Goal: Task Accomplishment & Management: Manage account settings

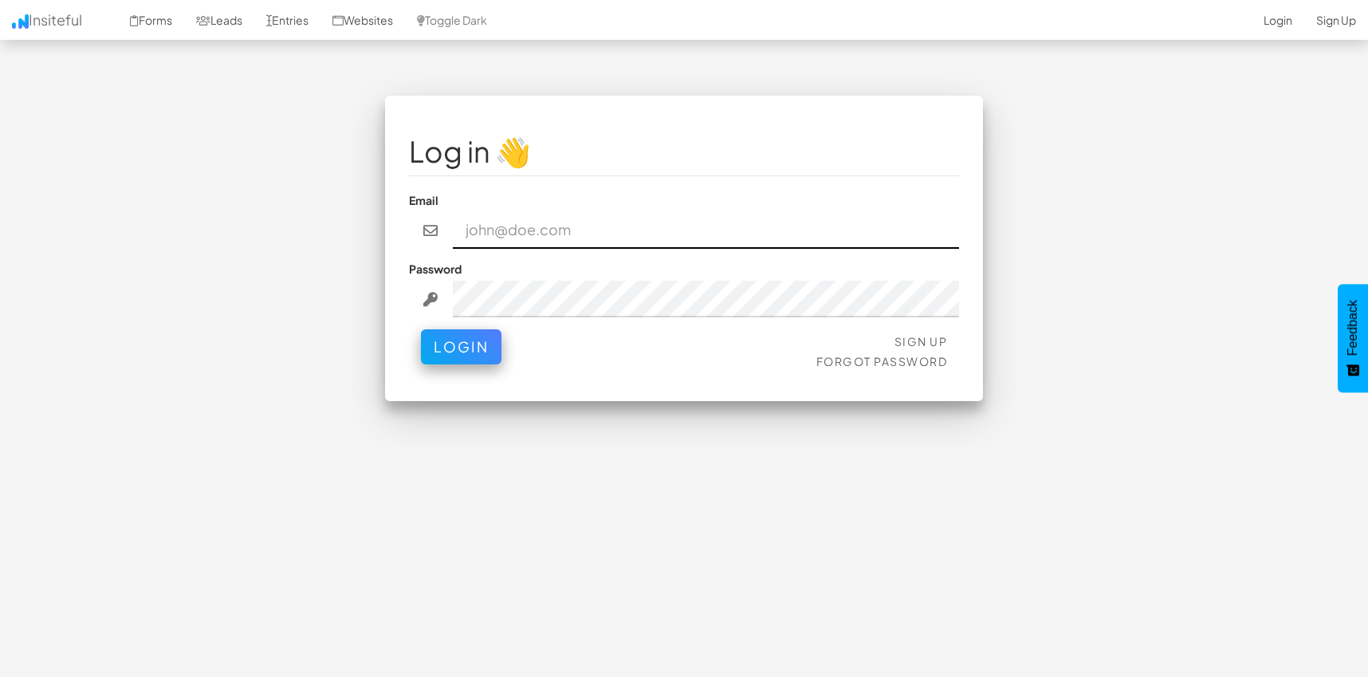
type input "[EMAIL_ADDRESS][DOMAIN_NAME]"
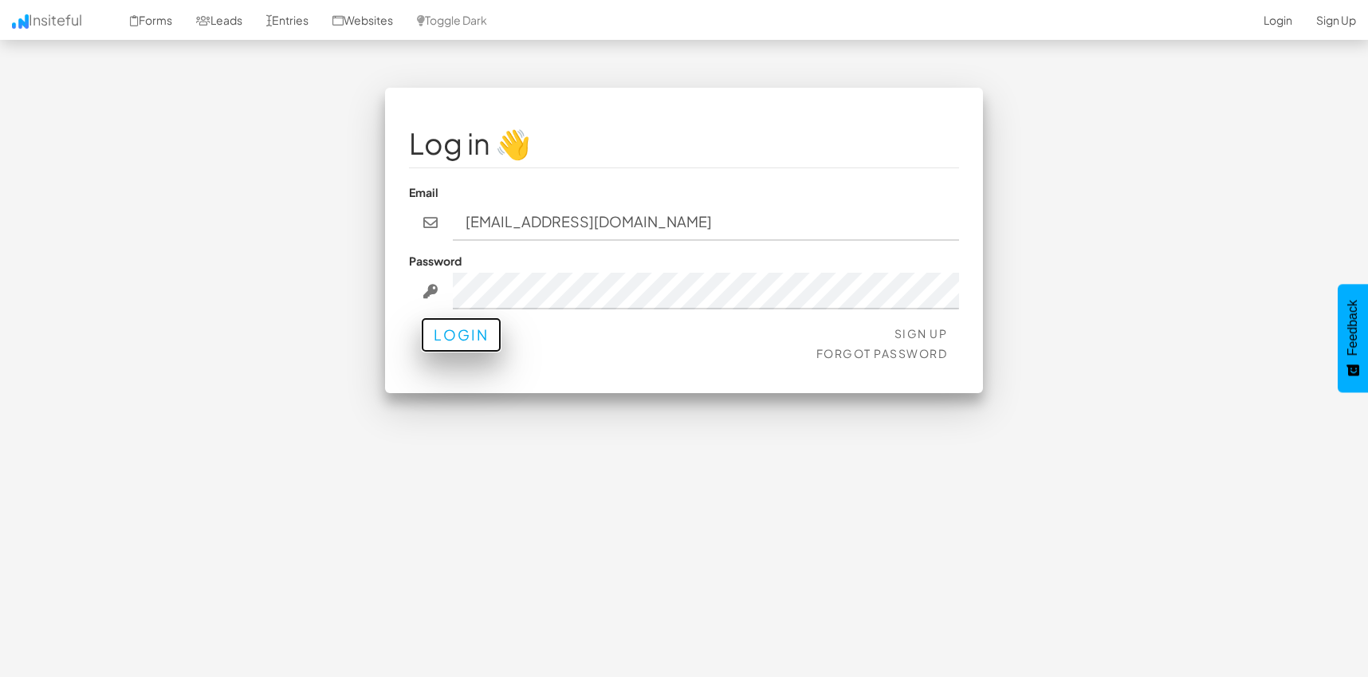
click at [464, 340] on button "Login" at bounding box center [461, 334] width 81 height 35
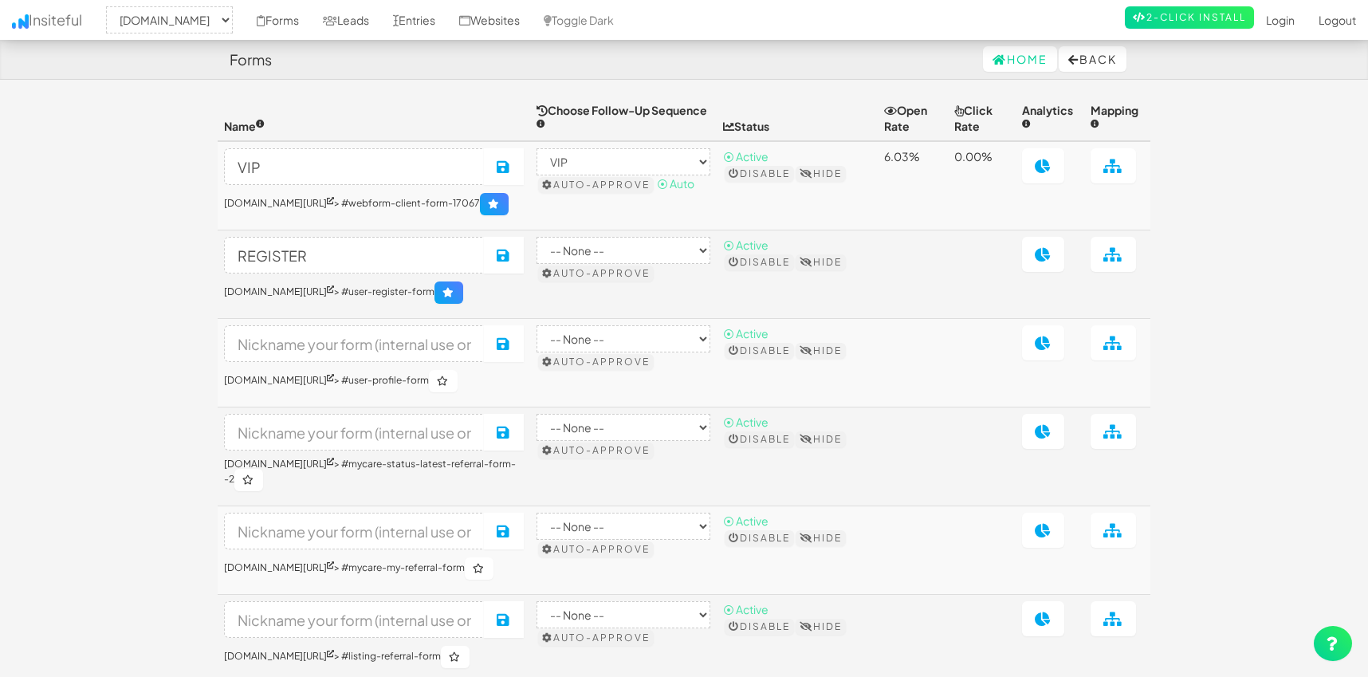
select select "1039"
select select "446"
